Goal: Transaction & Acquisition: Purchase product/service

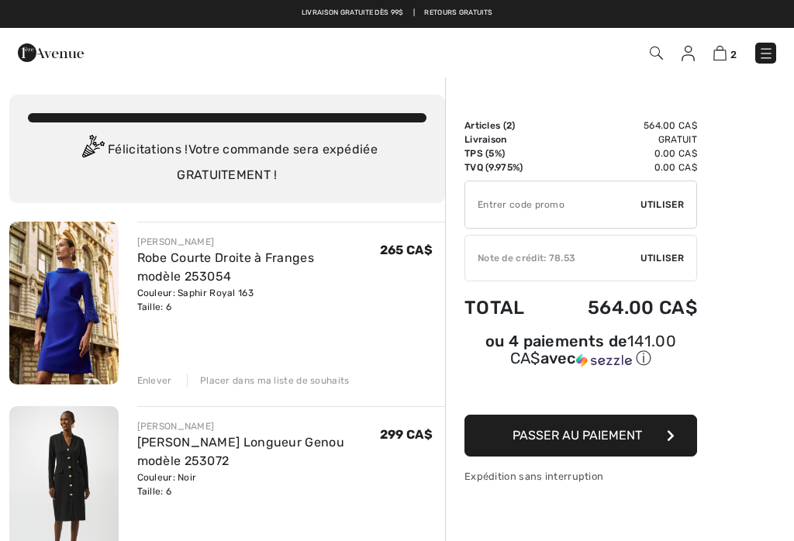
click at [665, 258] on span "Utiliser" at bounding box center [662, 258] width 43 height 14
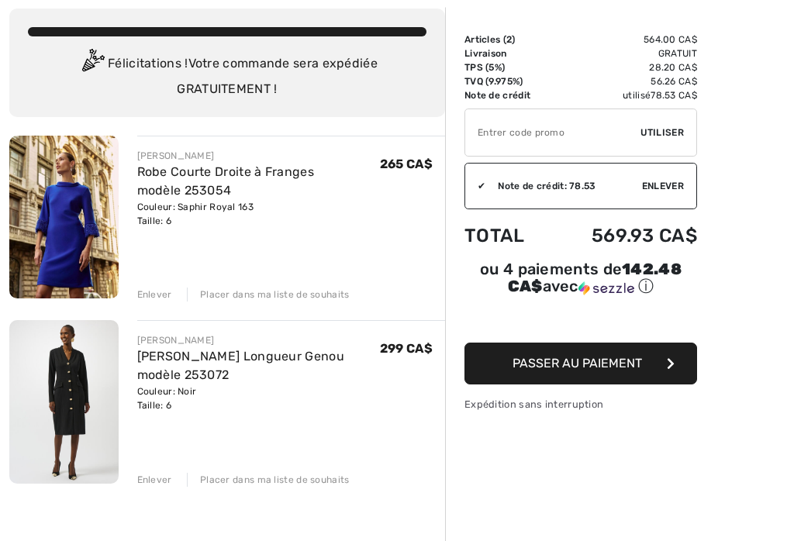
scroll to position [86, 0]
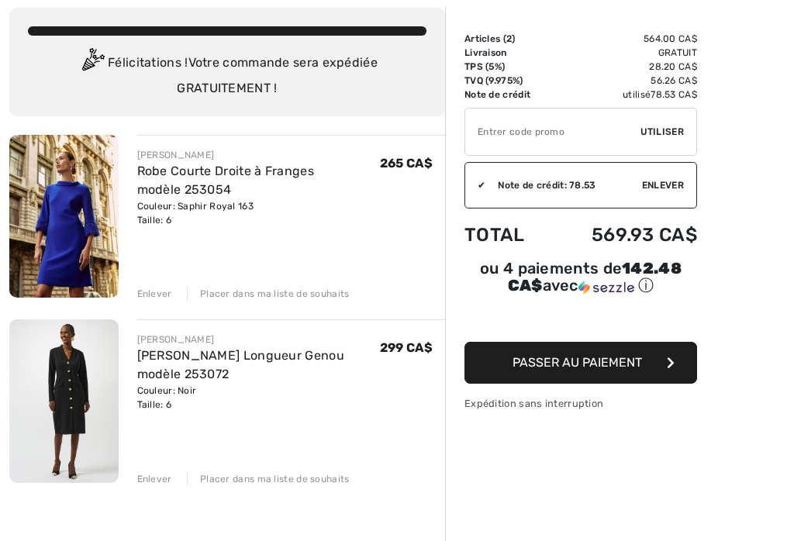
click at [588, 371] on span "Passer au paiement" at bounding box center [577, 363] width 129 height 15
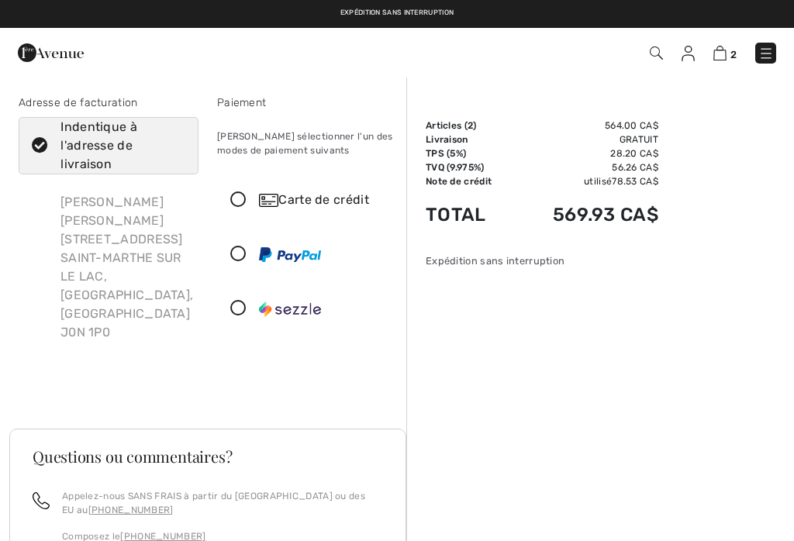
click at [243, 199] on icon at bounding box center [238, 200] width 41 height 16
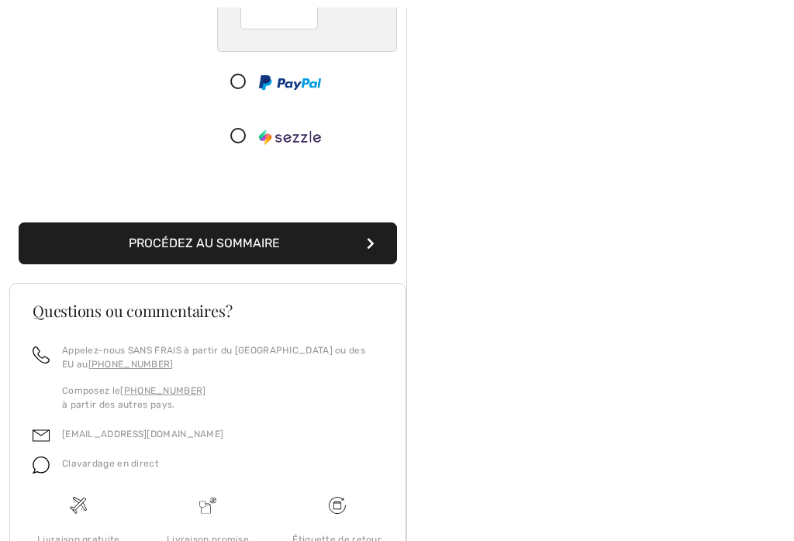
scroll to position [346, 0]
click at [257, 258] on button "Procédez au sommaire" at bounding box center [208, 244] width 378 height 42
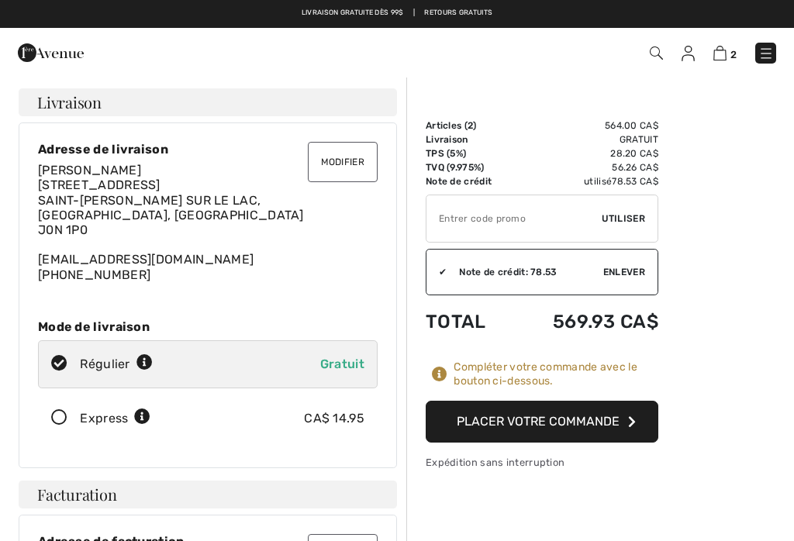
click at [723, 51] on img at bounding box center [719, 53] width 13 height 15
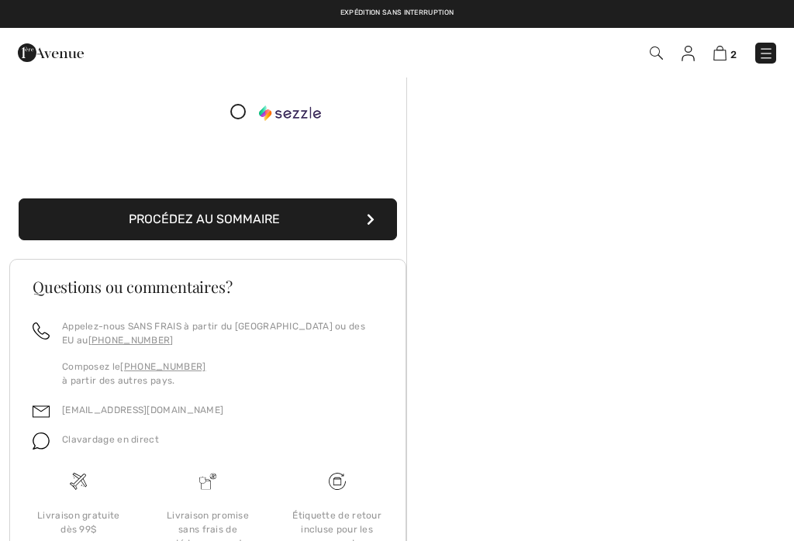
scroll to position [370, 0]
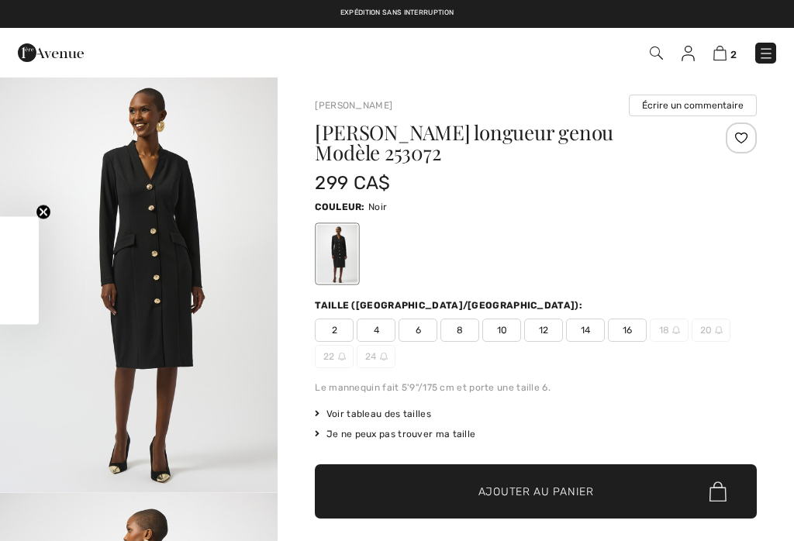
checkbox input "true"
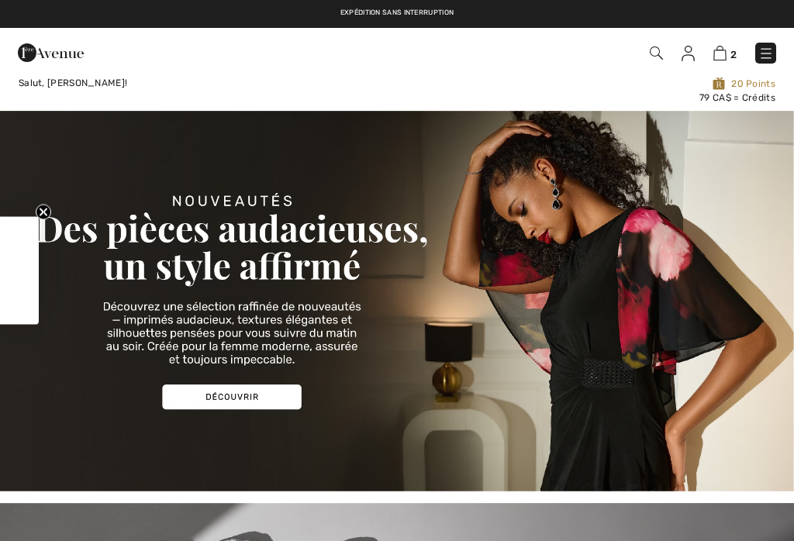
checkbox input "true"
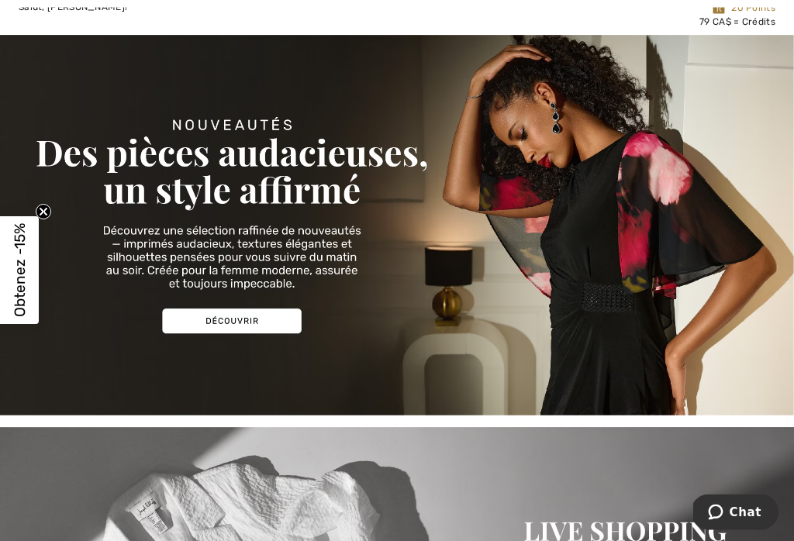
scroll to position [76, 0]
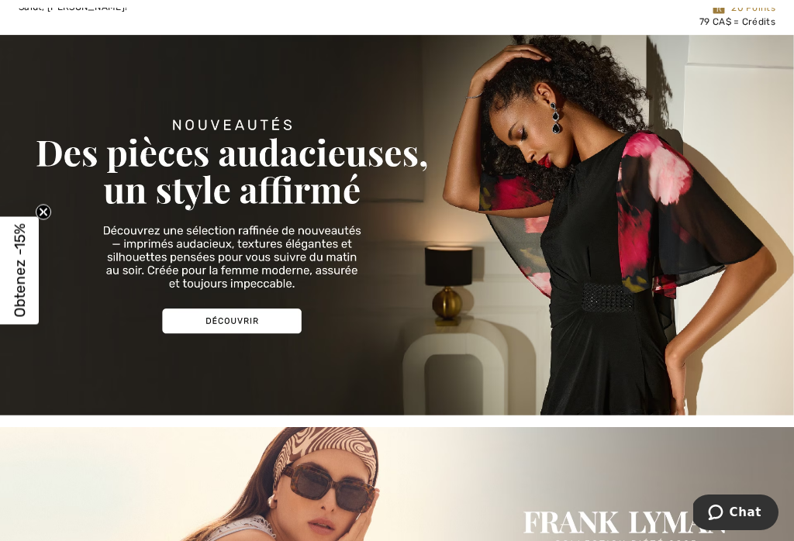
click at [18, 304] on span "Obtenez -15%" at bounding box center [20, 271] width 18 height 94
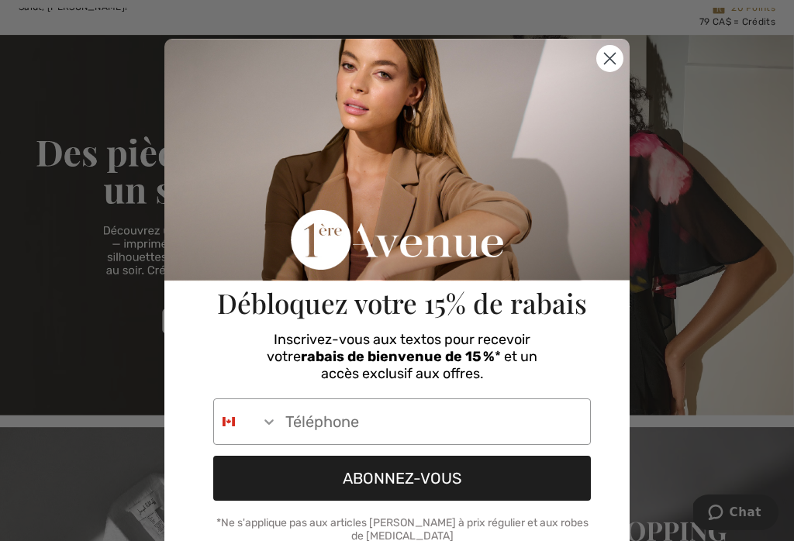
click at [282, 423] on input "Phone Number" at bounding box center [434, 421] width 313 height 45
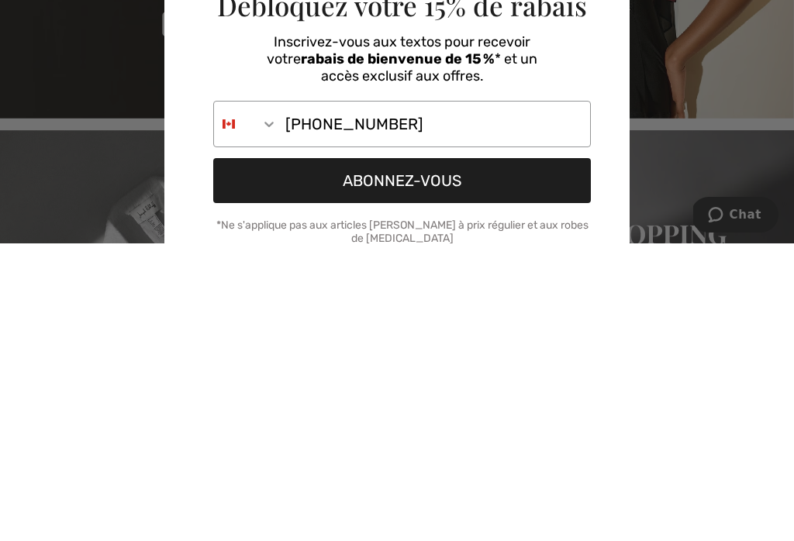
type input "514-993-7644"
click at [415, 456] on button "ABONNEZ-VOUS" at bounding box center [402, 478] width 378 height 45
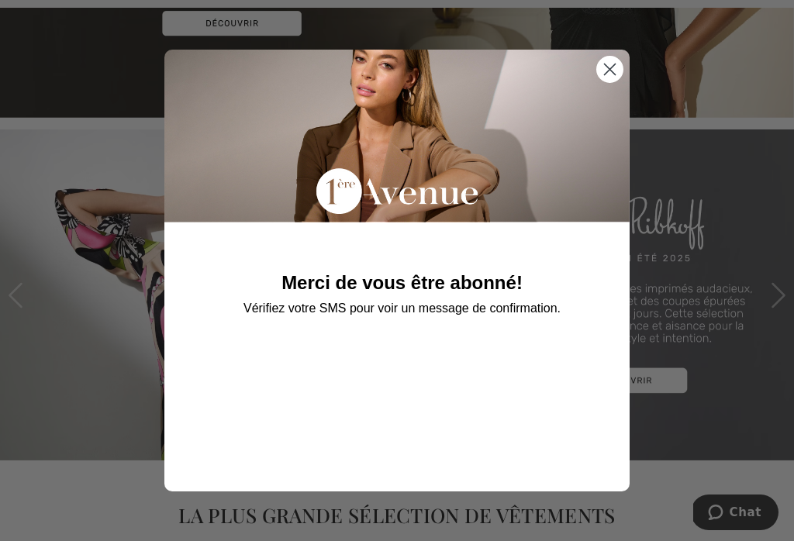
click at [612, 82] on circle "Close dialog" at bounding box center [610, 70] width 26 height 26
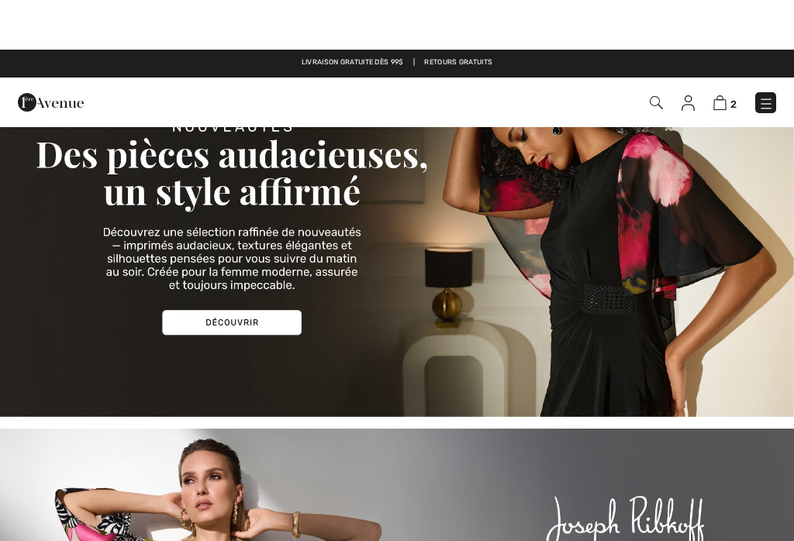
scroll to position [0, 0]
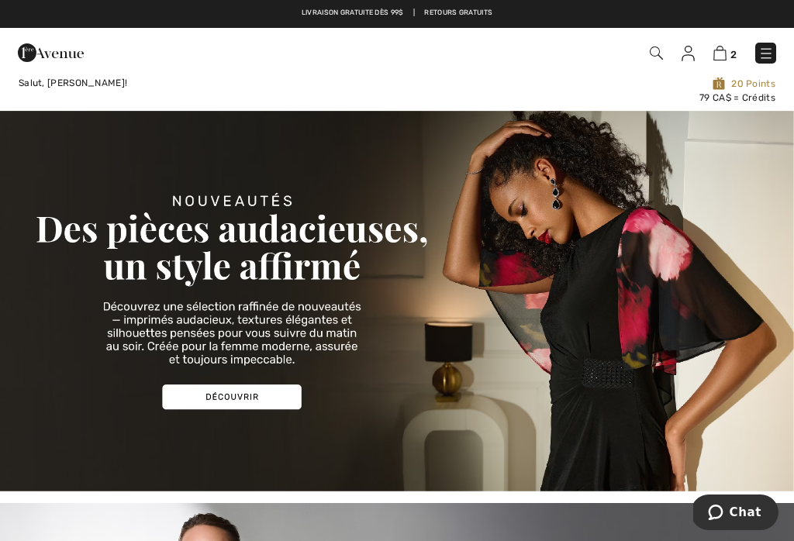
click at [729, 47] on link "2" at bounding box center [724, 52] width 23 height 19
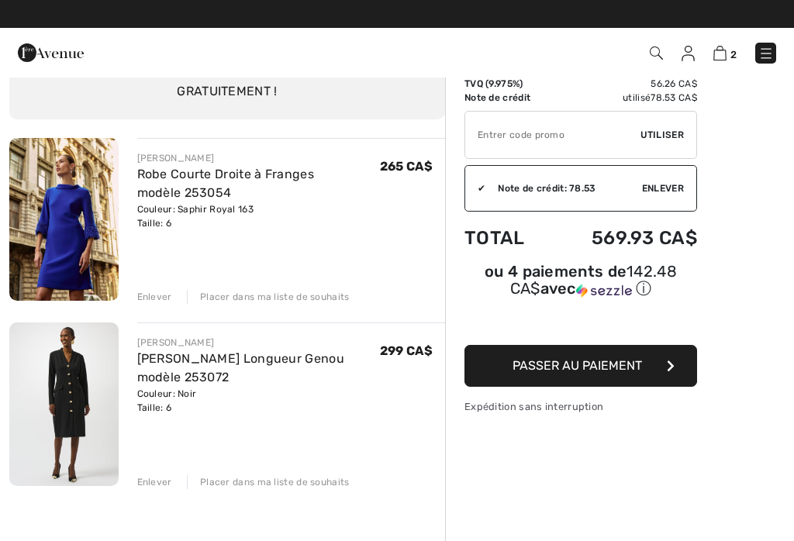
scroll to position [83, 0]
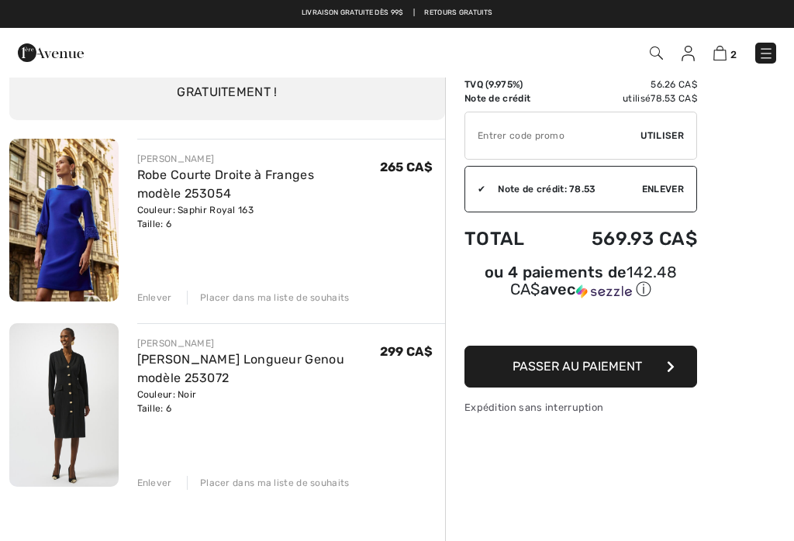
click at [726, 50] on img at bounding box center [719, 53] width 13 height 15
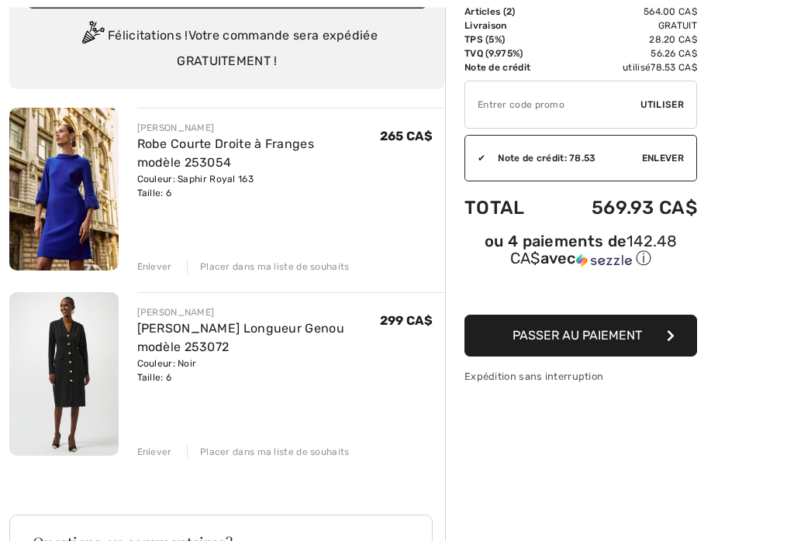
scroll to position [114, 0]
click at [582, 341] on span "Passer au paiement" at bounding box center [577, 335] width 129 height 15
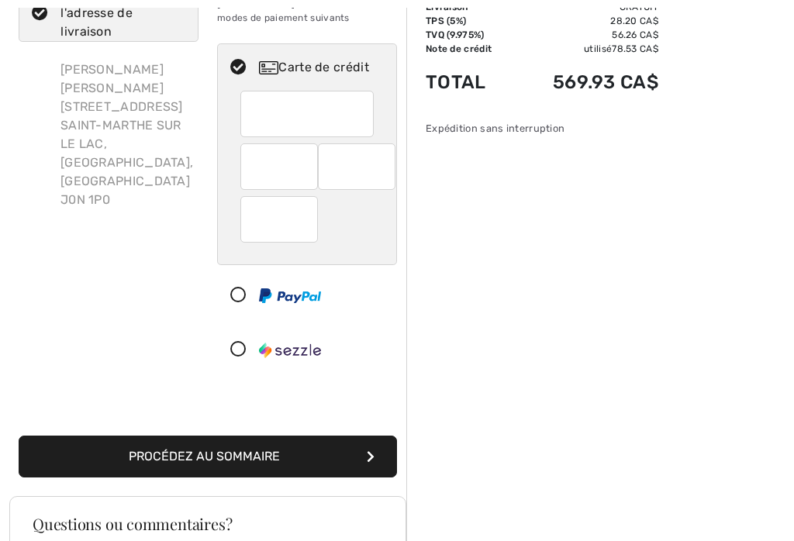
scroll to position [133, 0]
click at [233, 461] on button "Procédez au sommaire" at bounding box center [208, 457] width 378 height 42
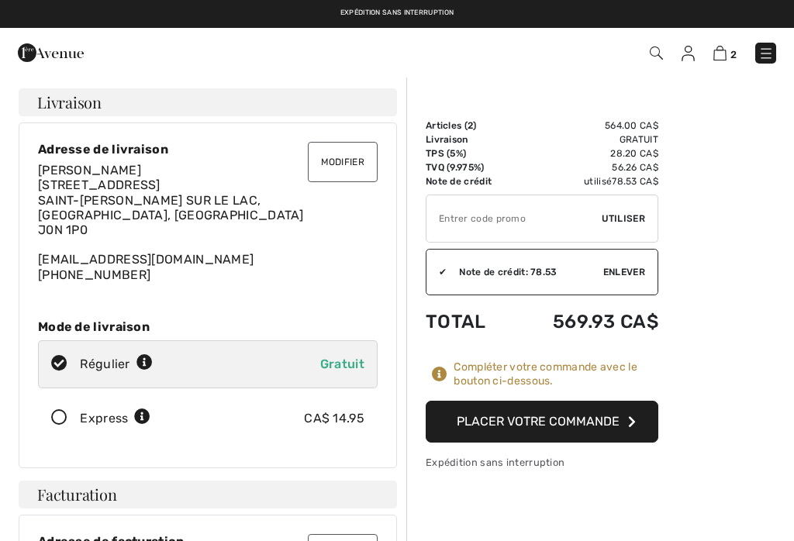
checkbox input "true"
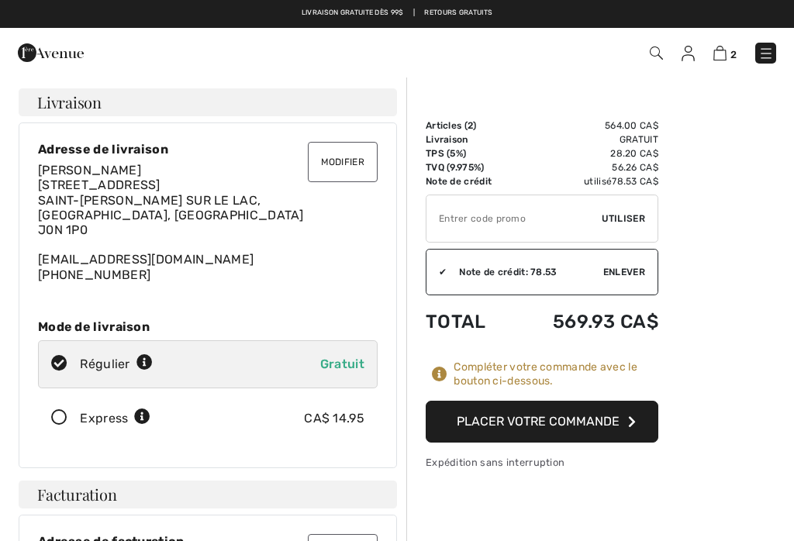
click at [486, 221] on input "TEXT" at bounding box center [513, 218] width 175 height 47
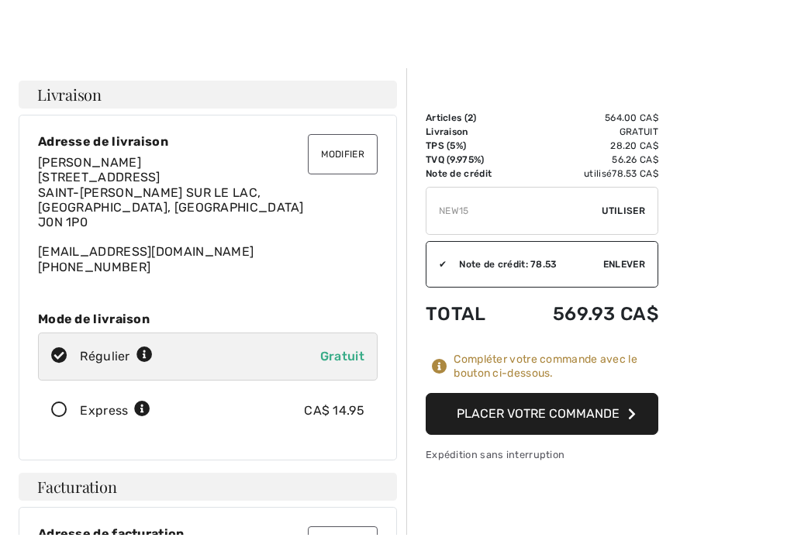
scroll to position [9, 0]
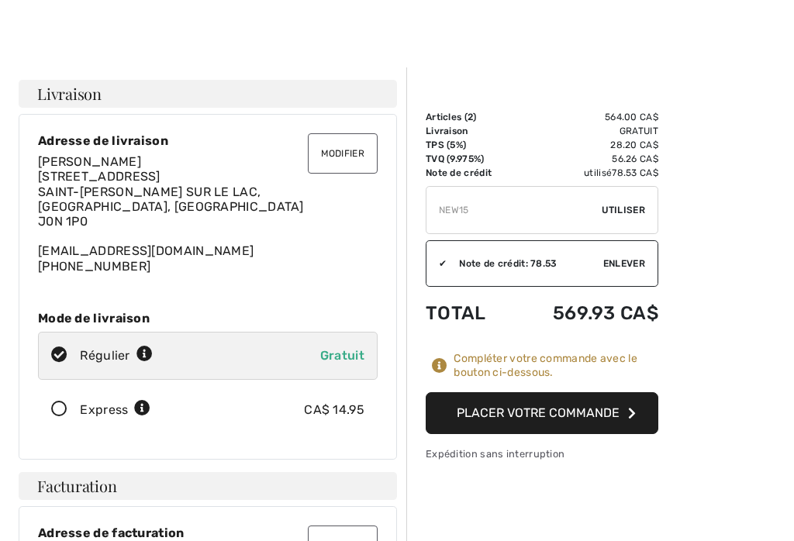
type input "NEW15"
click at [629, 209] on span "Utiliser" at bounding box center [623, 210] width 43 height 14
click at [546, 428] on button "Placer votre commande" at bounding box center [542, 413] width 233 height 42
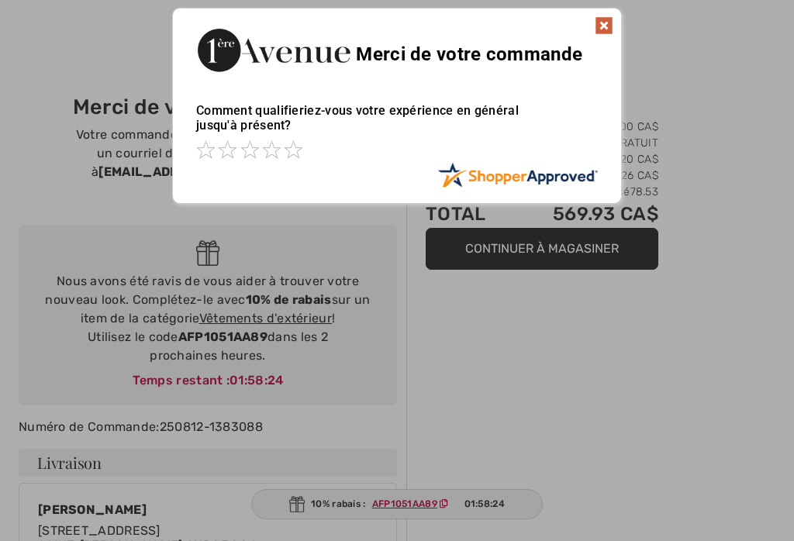
scroll to position [4, 0]
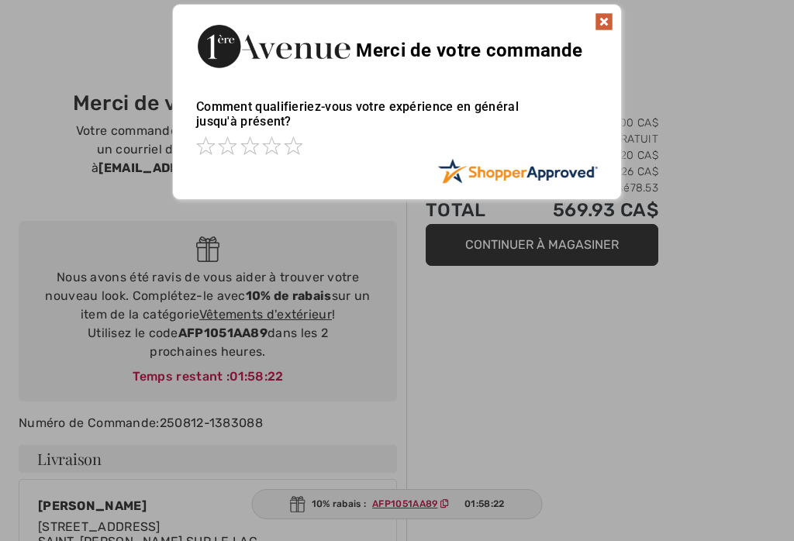
click at [606, 25] on img at bounding box center [604, 21] width 19 height 19
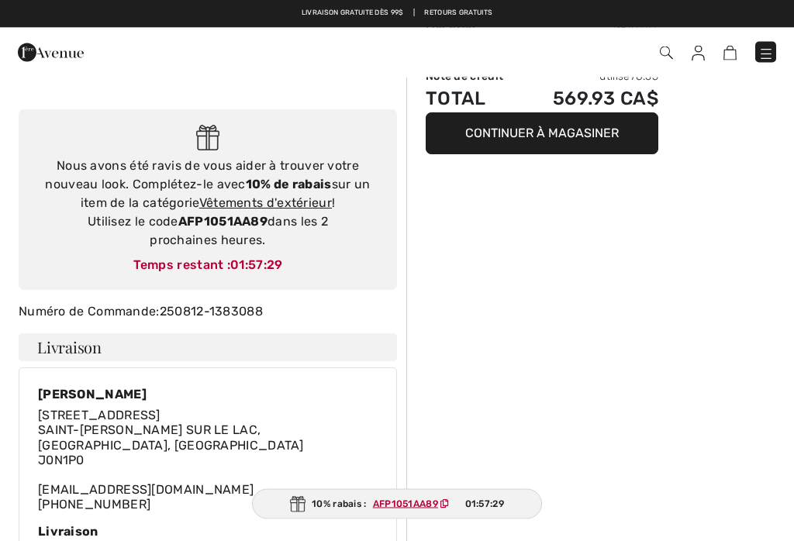
scroll to position [0, 0]
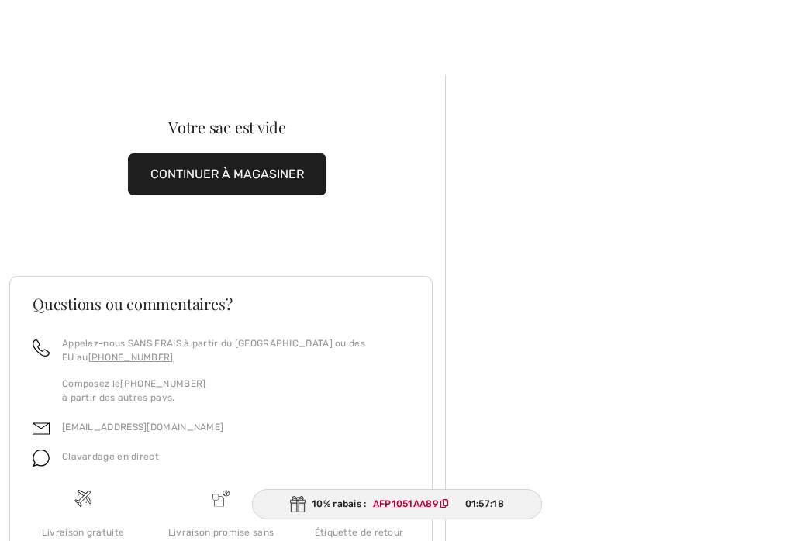
scroll to position [2, 0]
